Goal: Task Accomplishment & Management: Manage account settings

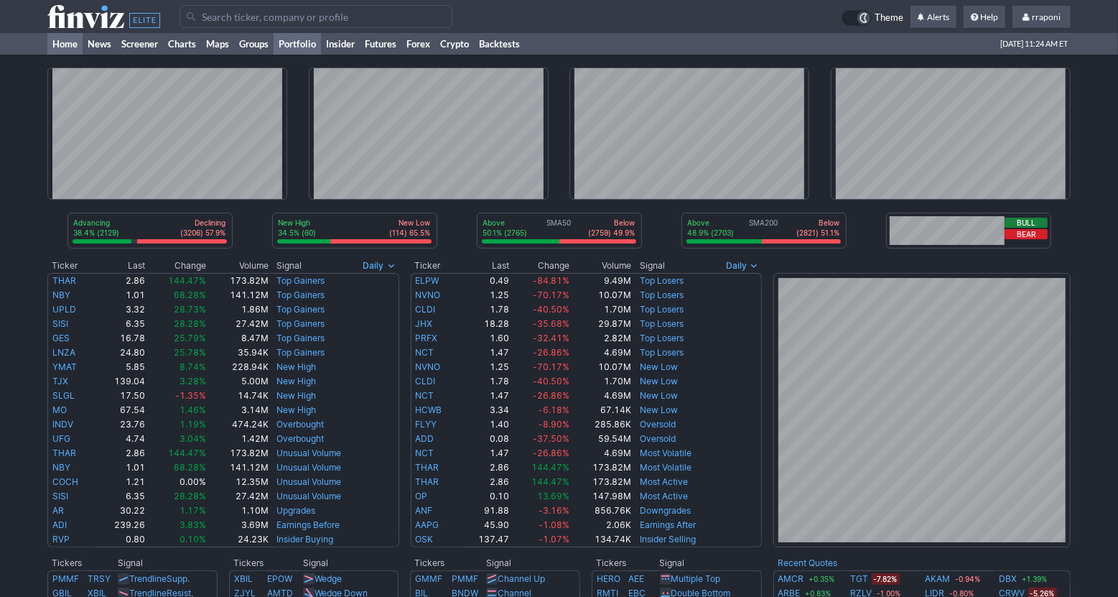
click at [304, 47] on link "Portfolio" at bounding box center [297, 44] width 47 height 22
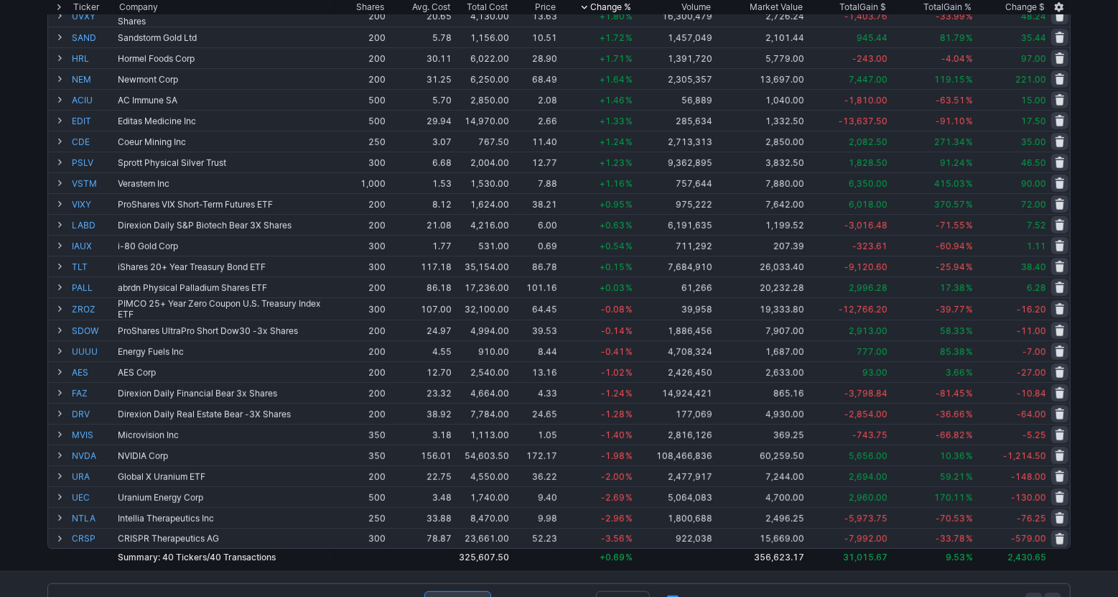
scroll to position [431, 0]
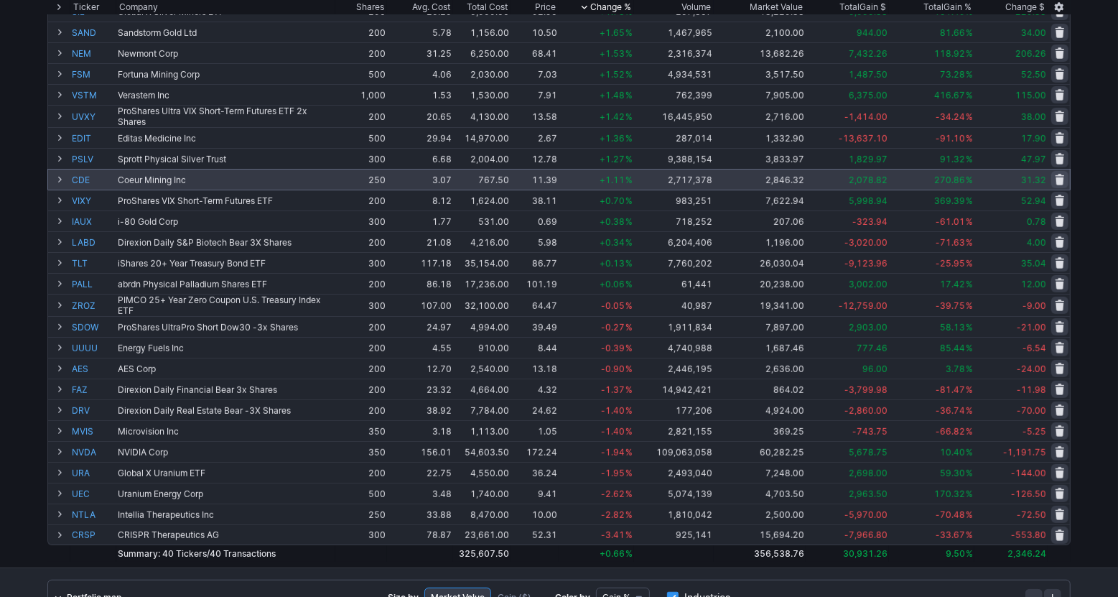
click at [867, 186] on td "2,078.82" at bounding box center [847, 179] width 83 height 21
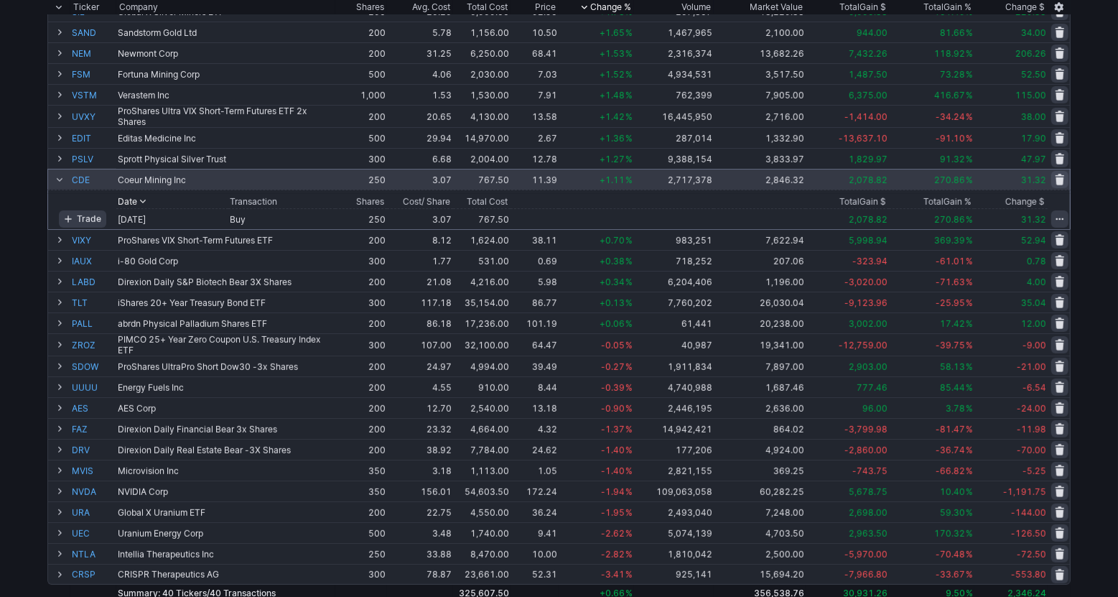
click at [58, 179] on span at bounding box center [59, 179] width 9 height 11
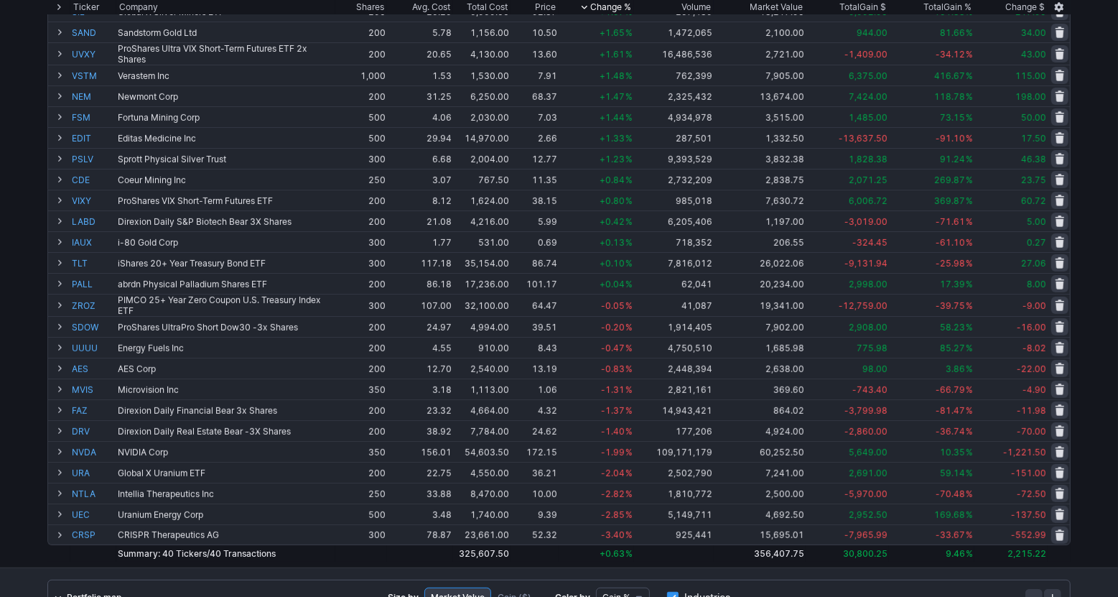
scroll to position [72, 0]
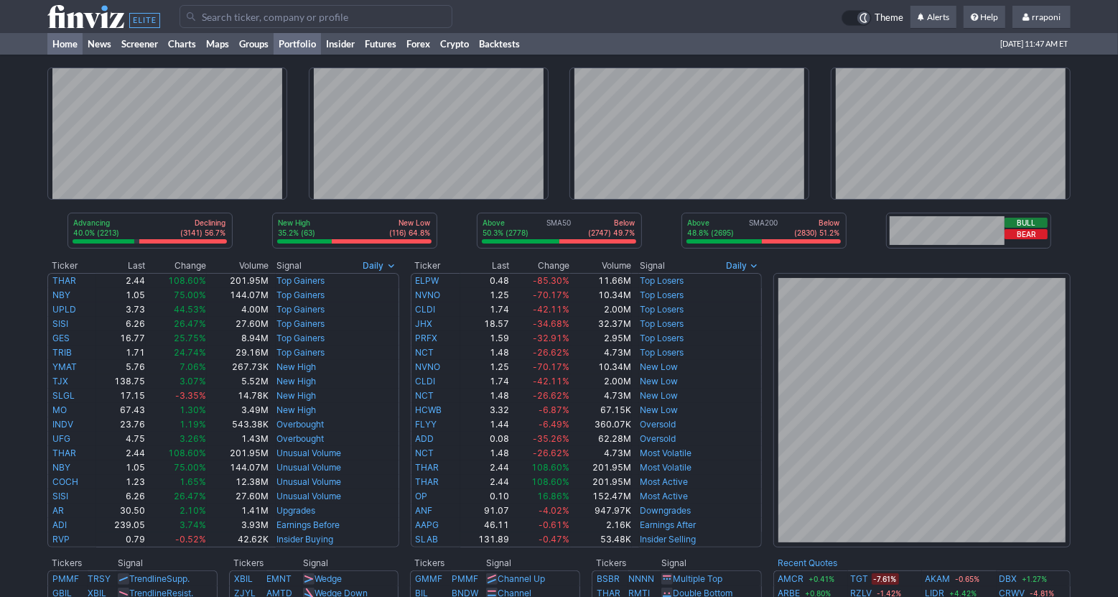
click at [297, 44] on link "Portfolio" at bounding box center [297, 44] width 47 height 22
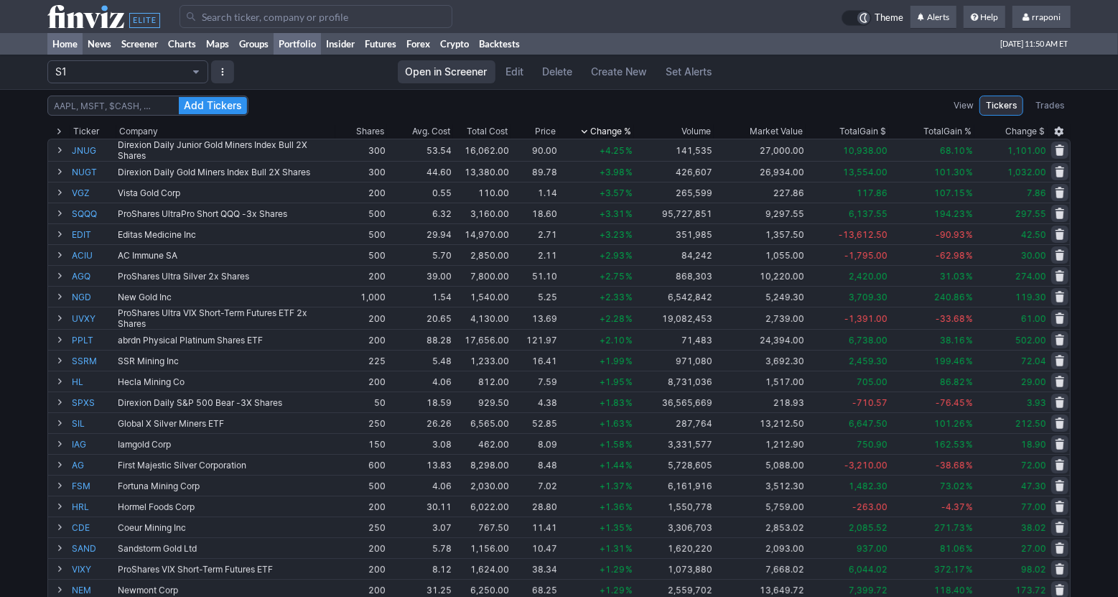
click at [76, 43] on link "Home" at bounding box center [64, 44] width 35 height 22
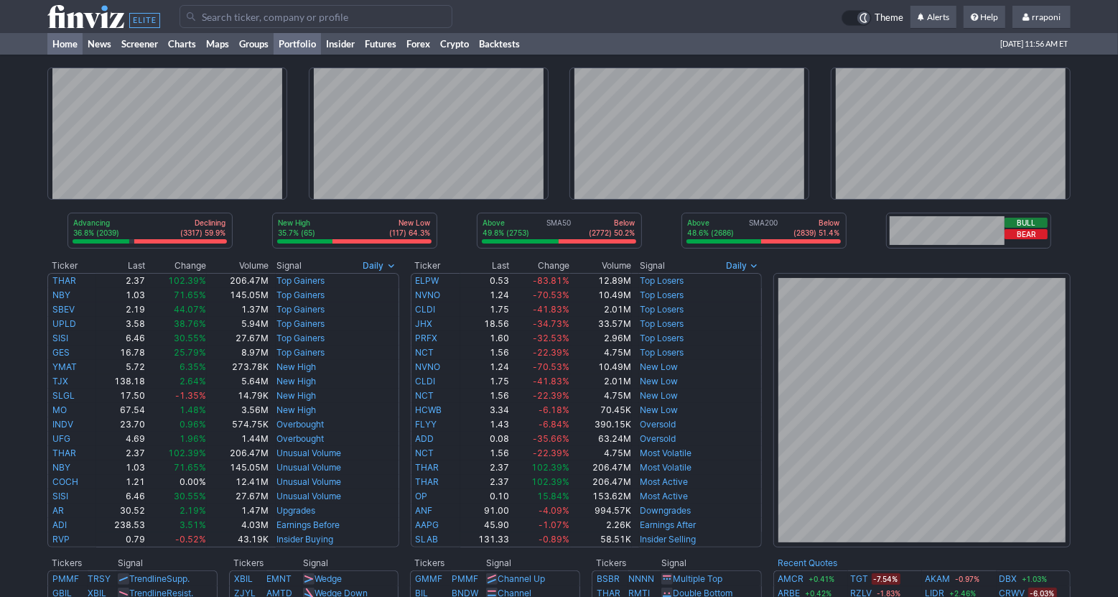
click at [298, 43] on link "Portfolio" at bounding box center [297, 44] width 47 height 22
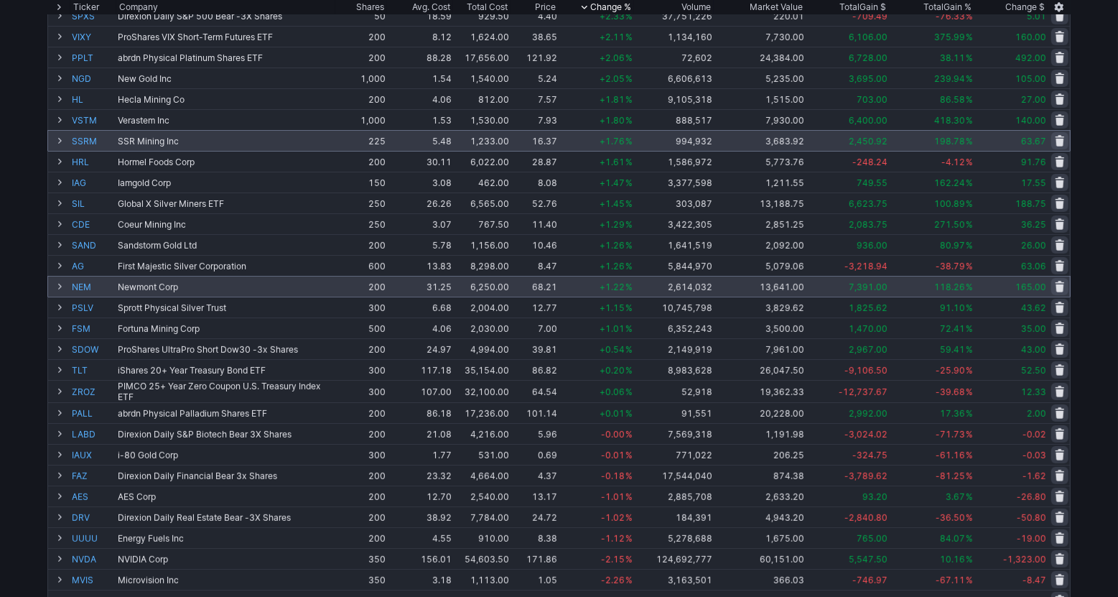
scroll to position [40, 0]
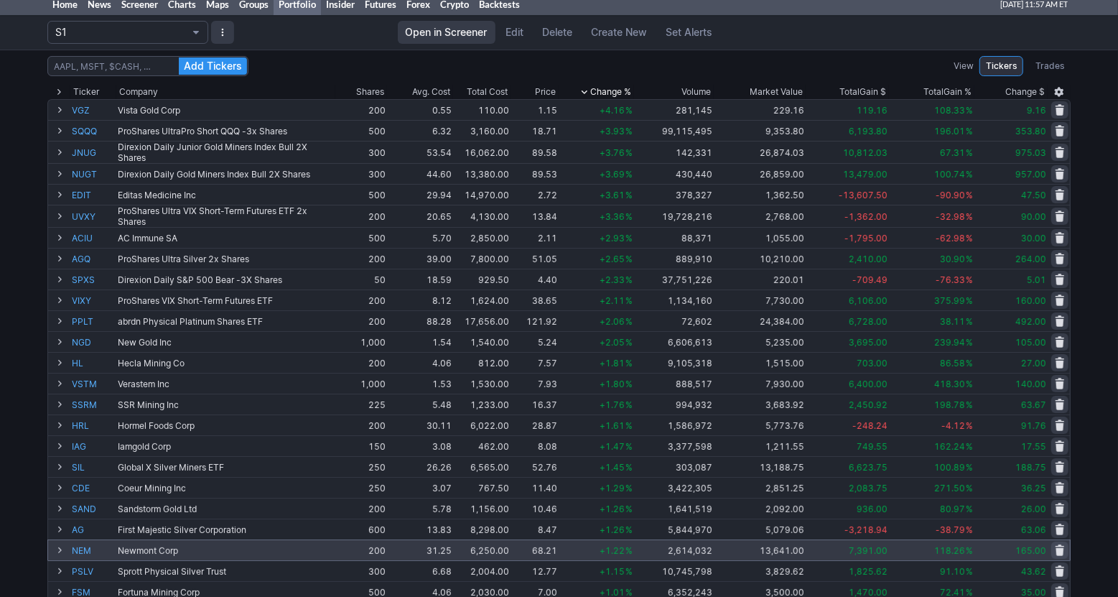
click at [702, 90] on div "Volume" at bounding box center [696, 92] width 29 height 14
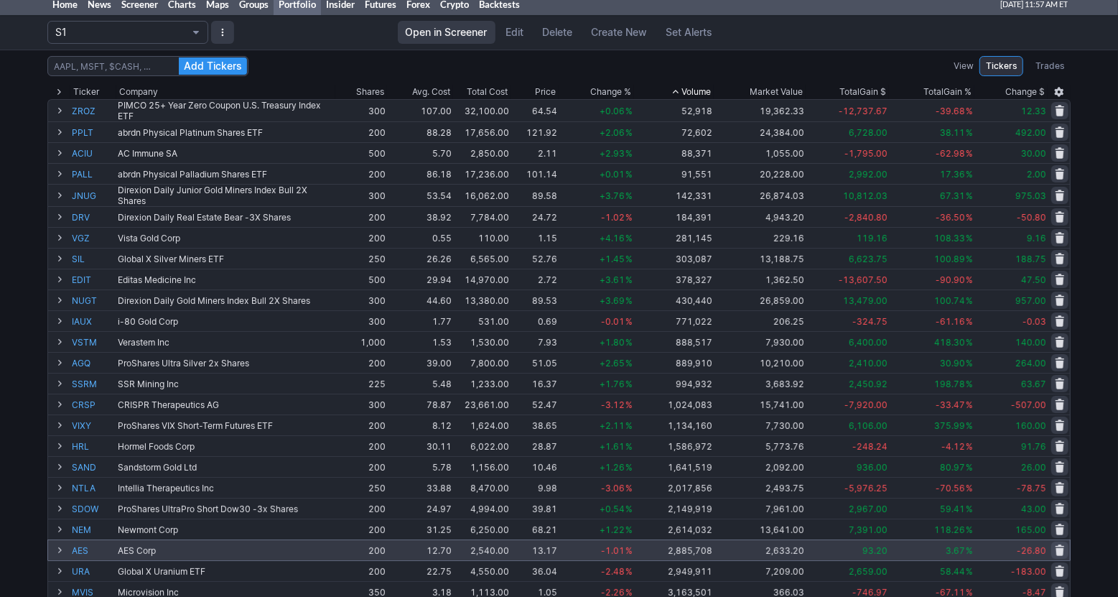
click at [702, 90] on div "Volume" at bounding box center [696, 92] width 29 height 14
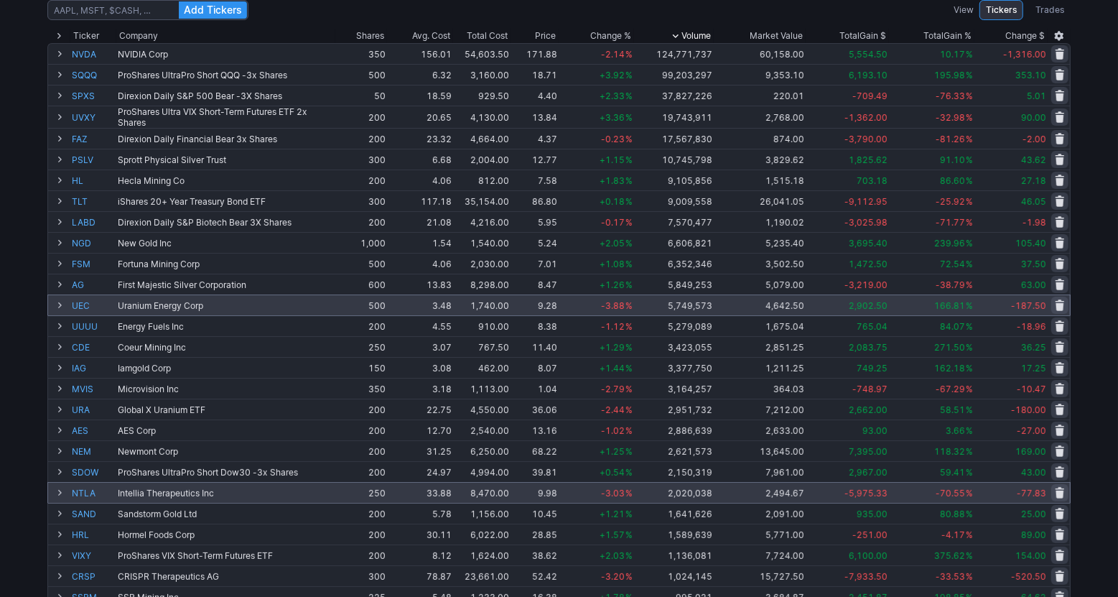
scroll to position [129, 0]
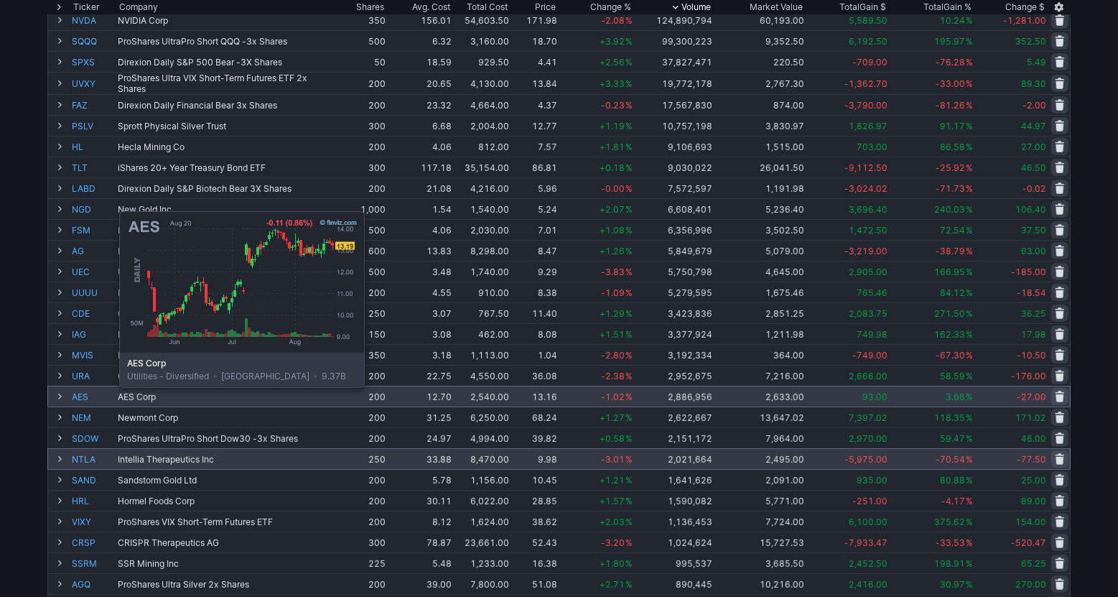
click at [83, 398] on link "AES" at bounding box center [93, 396] width 43 height 20
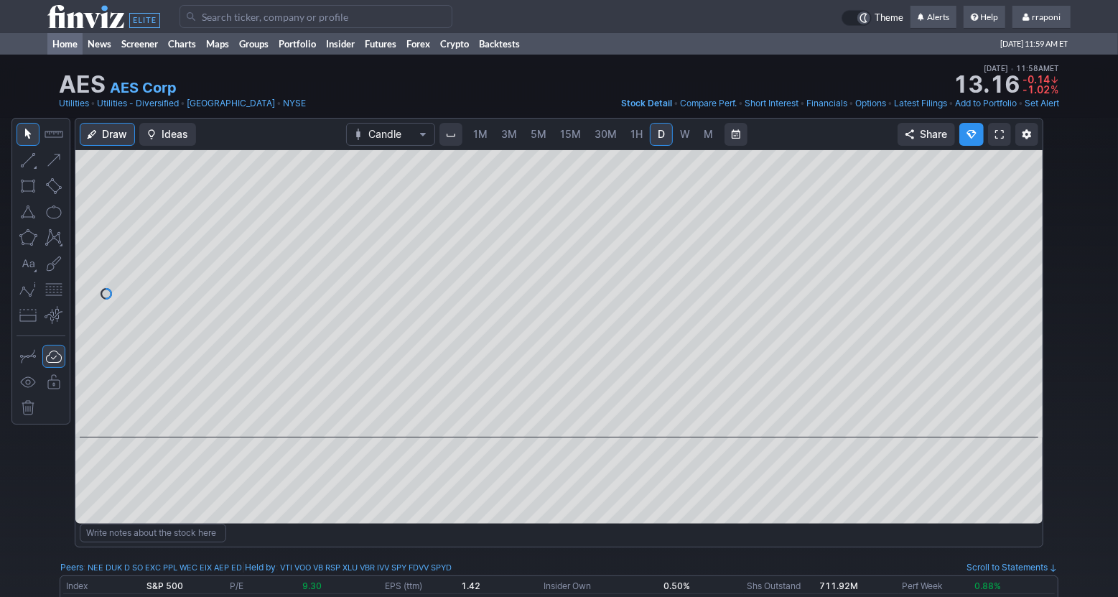
click at [68, 43] on link "Home" at bounding box center [64, 44] width 35 height 22
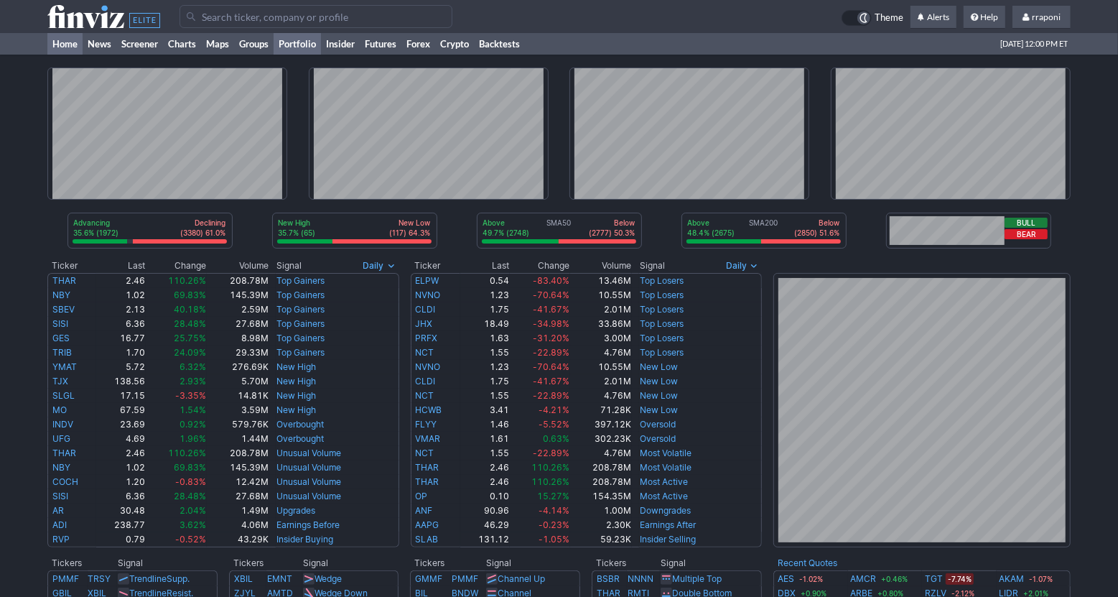
click at [313, 44] on link "Portfolio" at bounding box center [297, 44] width 47 height 22
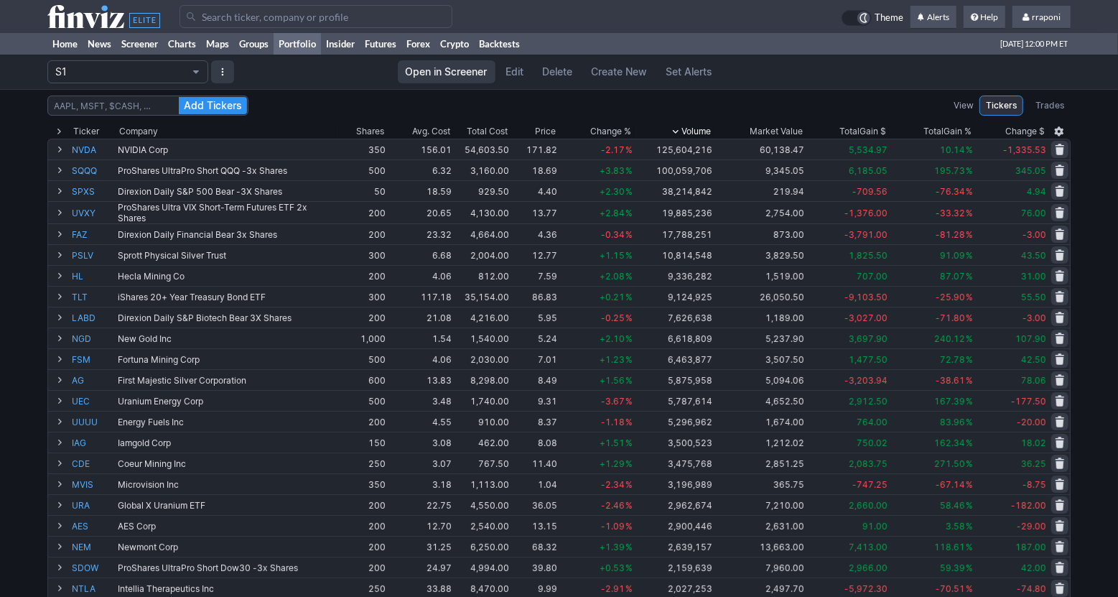
click at [618, 124] on span "Change %" at bounding box center [610, 131] width 41 height 14
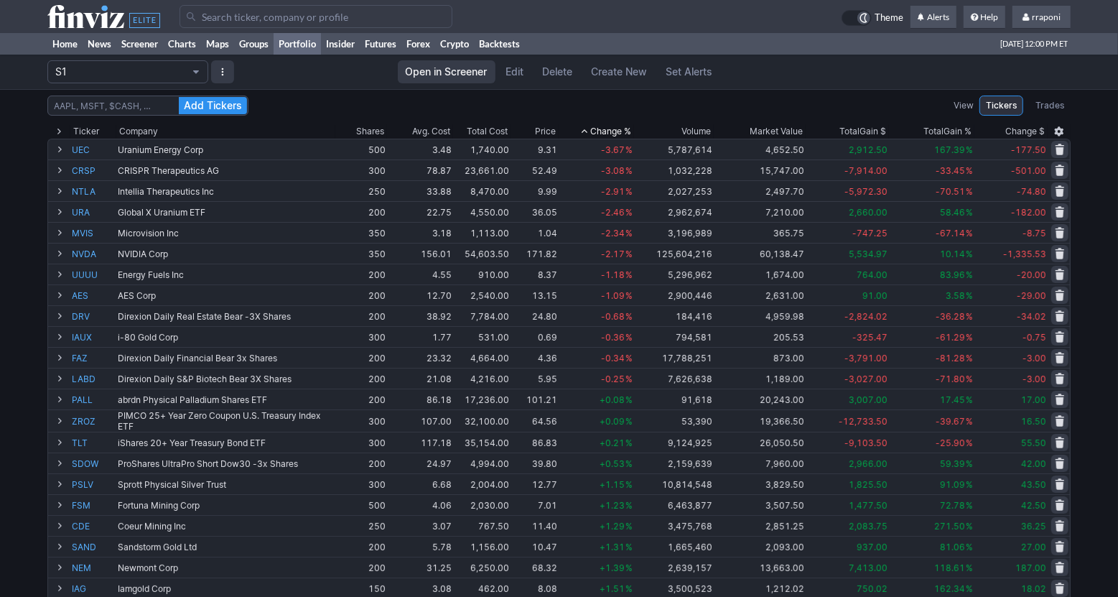
click at [618, 126] on span "Change %" at bounding box center [610, 131] width 41 height 14
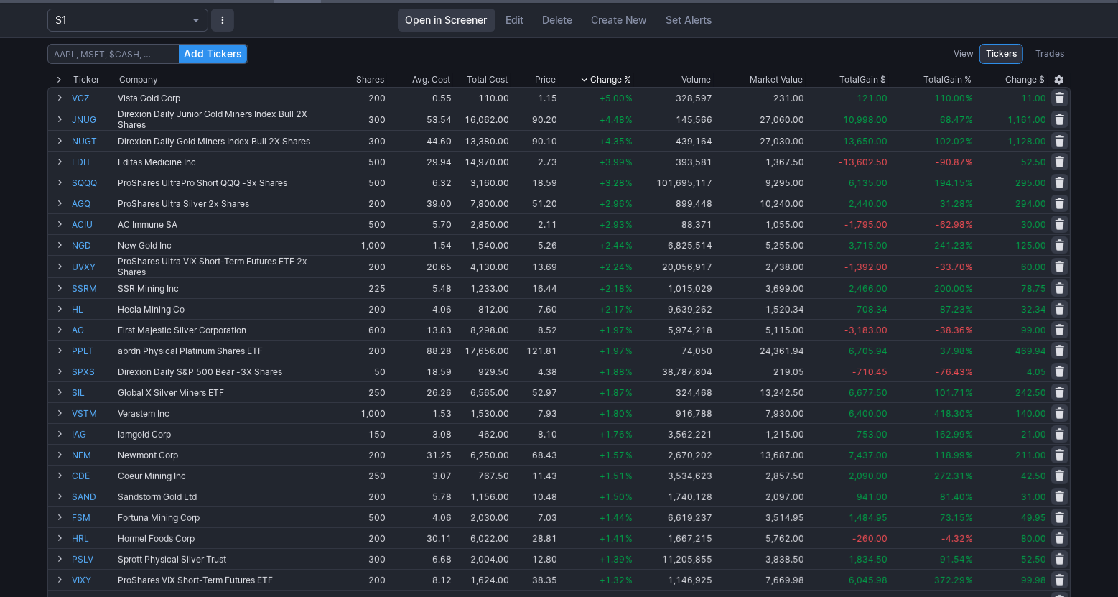
scroll to position [31, 0]
